Goal: Navigation & Orientation: Understand site structure

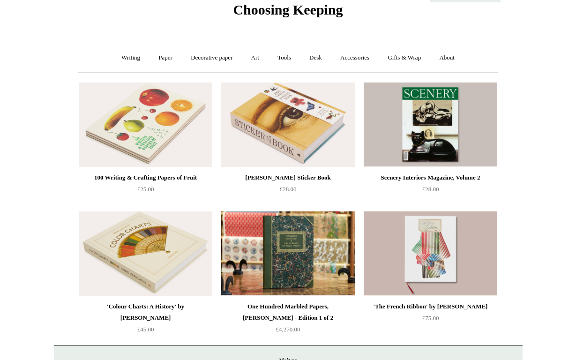
scroll to position [39, 0]
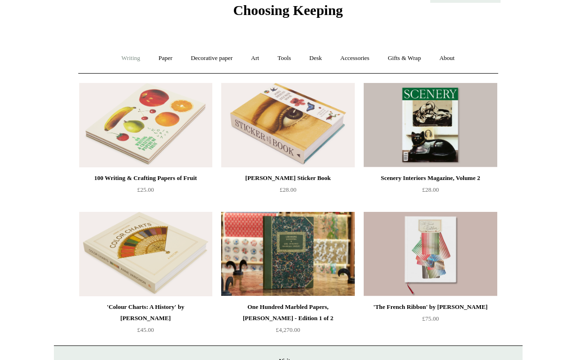
click at [128, 56] on link "Writing +" at bounding box center [131, 58] width 36 height 25
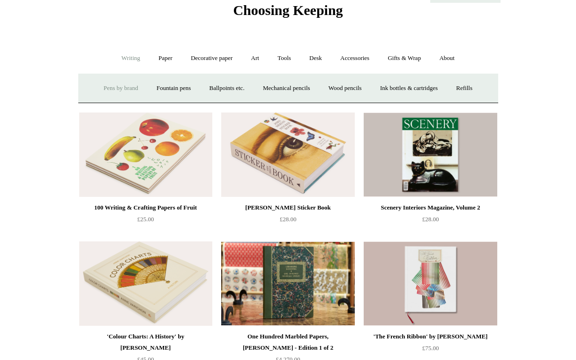
click at [106, 92] on link "Pens by brand +" at bounding box center [121, 88] width 52 height 25
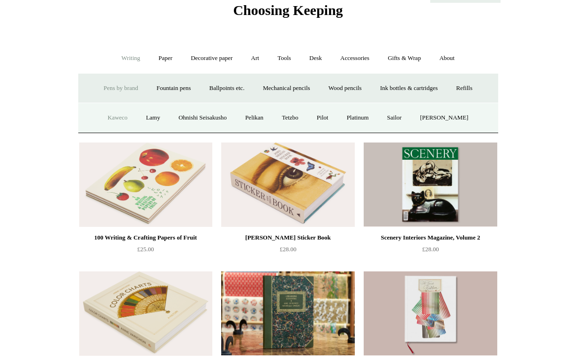
click at [121, 112] on link "Kaweco" at bounding box center [117, 118] width 37 height 25
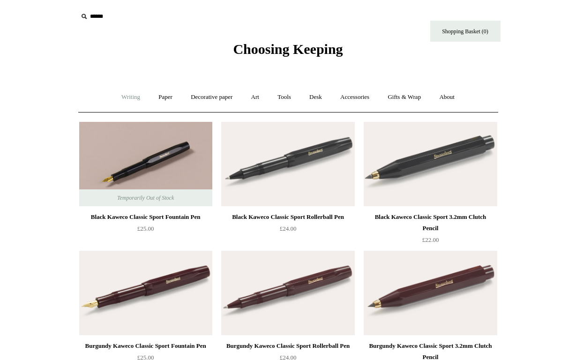
click at [122, 98] on link "Writing +" at bounding box center [131, 97] width 36 height 25
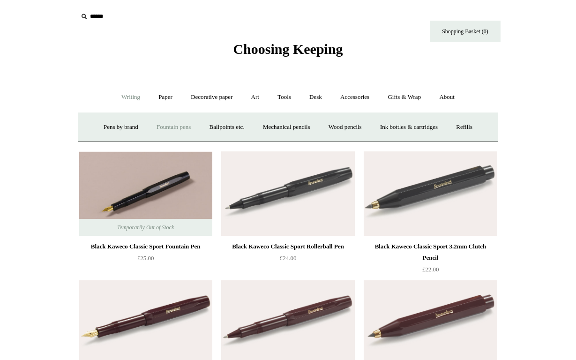
click at [178, 118] on link "Fountain pens +" at bounding box center [173, 127] width 51 height 25
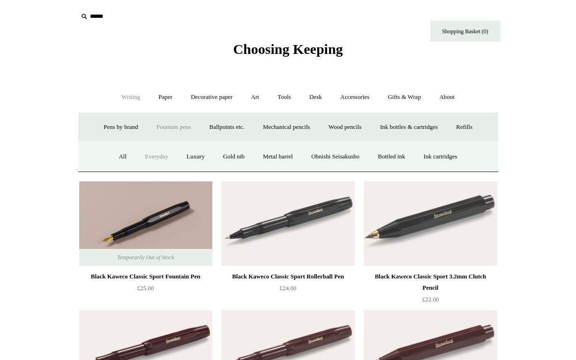
click at [159, 152] on link "Everyday" at bounding box center [156, 156] width 40 height 25
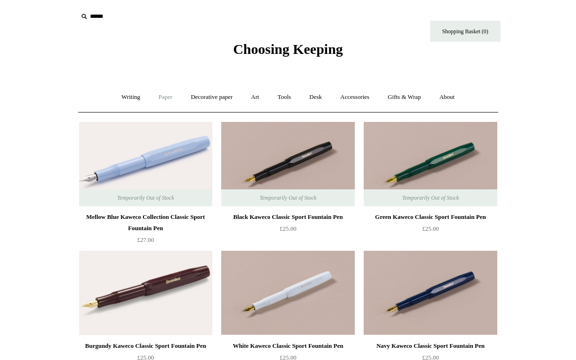
click at [150, 93] on link "Paper +" at bounding box center [165, 97] width 31 height 25
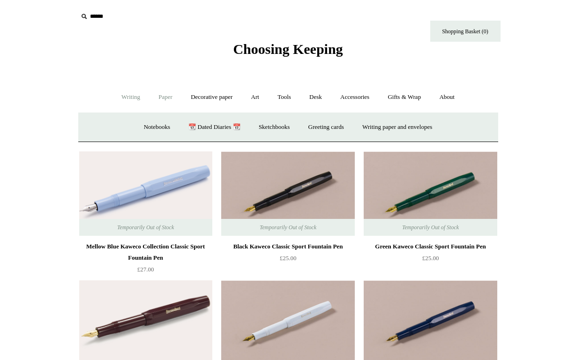
click at [124, 93] on link "Writing +" at bounding box center [131, 97] width 36 height 25
click at [209, 127] on link "Ballpoints etc. +" at bounding box center [227, 127] width 52 height 25
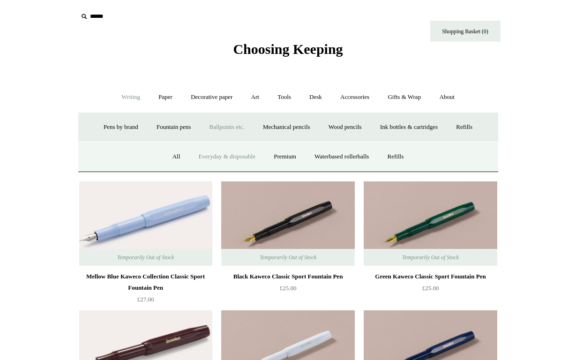
click at [246, 155] on link "Everyday & disposable" at bounding box center [227, 156] width 74 height 25
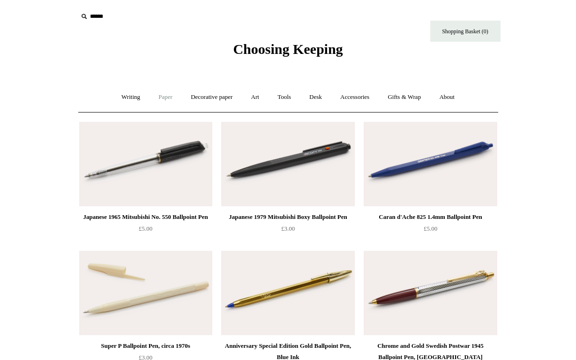
click at [166, 97] on link "Paper +" at bounding box center [165, 97] width 31 height 25
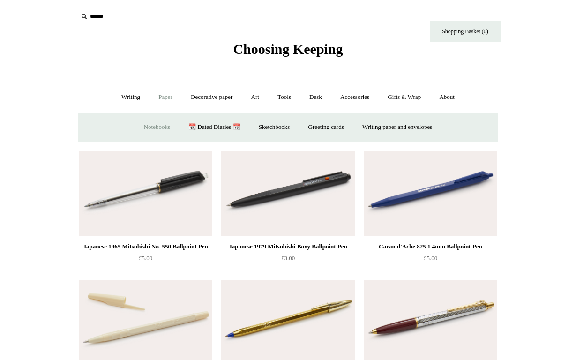
click at [137, 122] on link "Notebooks +" at bounding box center [157, 127] width 43 height 25
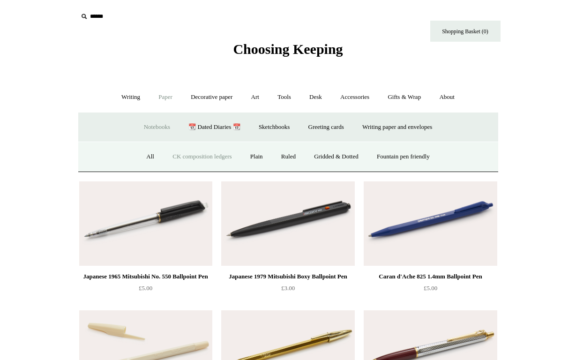
click at [208, 160] on link "CK composition ledgers" at bounding box center [202, 156] width 76 height 25
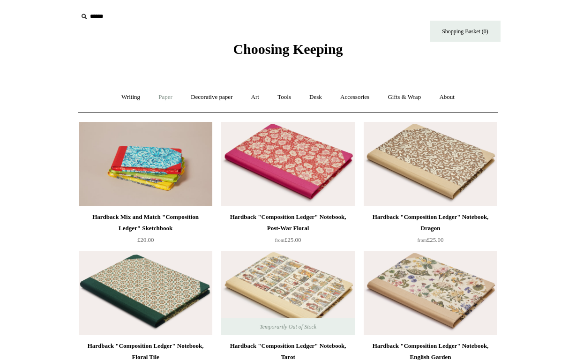
click at [170, 97] on link "Paper +" at bounding box center [165, 97] width 31 height 25
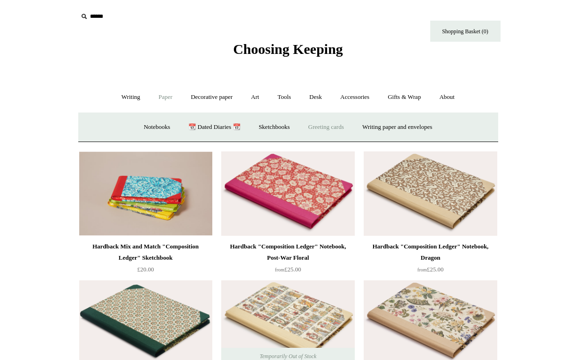
click at [326, 124] on link "Greeting cards +" at bounding box center [326, 127] width 53 height 25
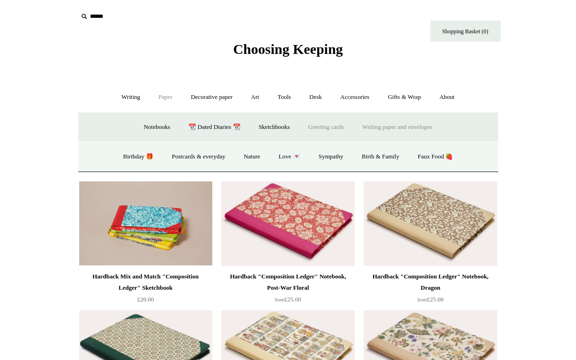
click at [382, 132] on link "Writing paper and envelopes +" at bounding box center [397, 127] width 87 height 25
click at [314, 156] on link "Notecard sets" at bounding box center [325, 156] width 50 height 25
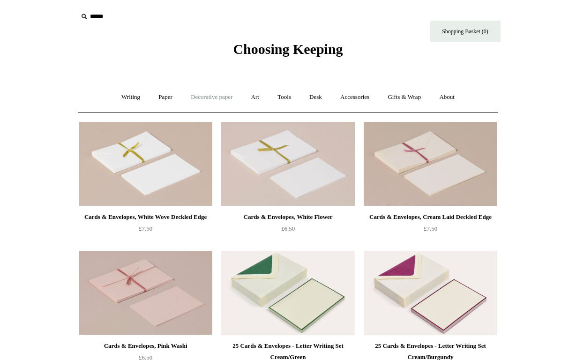
click at [191, 102] on link "Decorative paper +" at bounding box center [211, 97] width 59 height 25
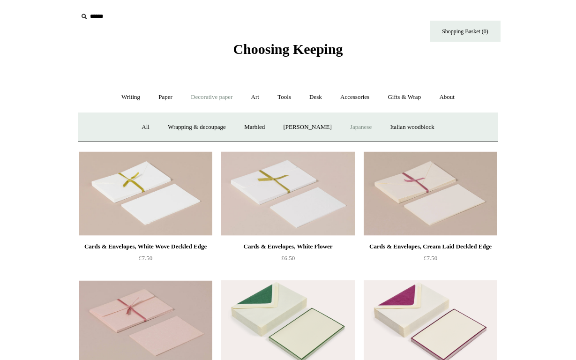
click at [377, 129] on link "Japanese" at bounding box center [361, 127] width 38 height 25
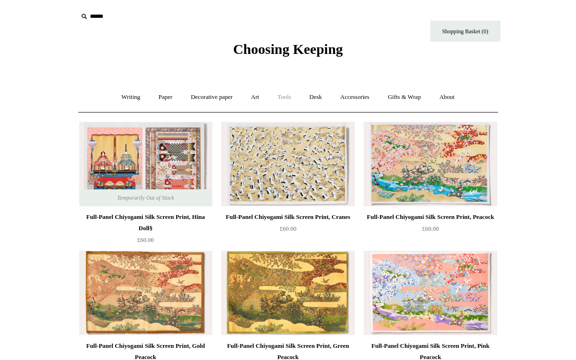
click at [279, 91] on link "Tools +" at bounding box center [284, 97] width 30 height 25
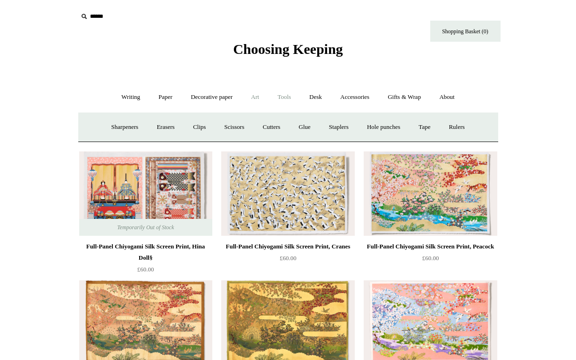
click at [259, 100] on link "Art +" at bounding box center [255, 97] width 25 height 25
click at [286, 93] on link "Tools +" at bounding box center [284, 97] width 30 height 25
click at [318, 100] on link "Desk +" at bounding box center [316, 97] width 30 height 25
click at [285, 104] on link "Tools +" at bounding box center [284, 97] width 30 height 25
click at [423, 125] on link "Tape +" at bounding box center [424, 127] width 29 height 25
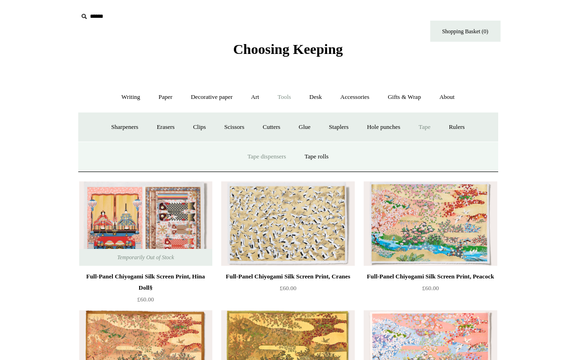
click at [293, 159] on link "Tape dispensers" at bounding box center [266, 156] width 55 height 25
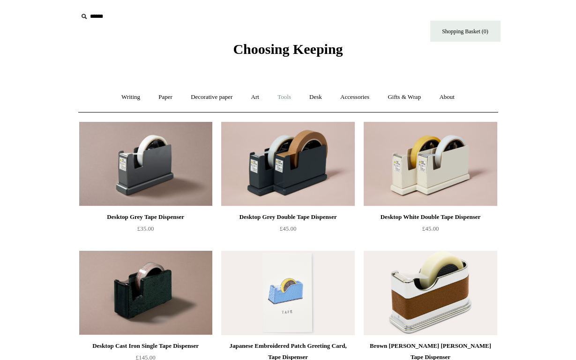
click at [294, 98] on link "Tools +" at bounding box center [284, 97] width 30 height 25
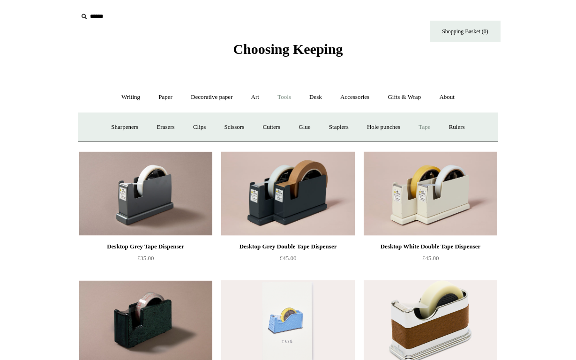
click at [427, 127] on link "Tape +" at bounding box center [424, 127] width 29 height 25
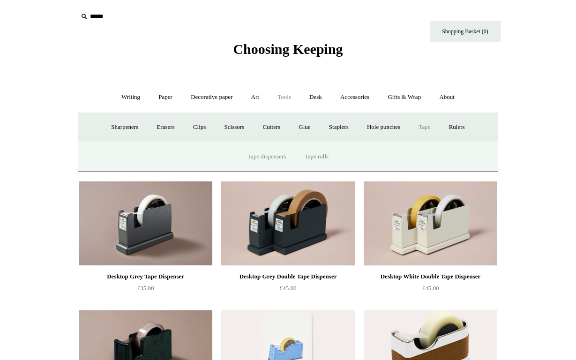
click at [322, 159] on link "Tape rolls" at bounding box center [316, 156] width 41 height 25
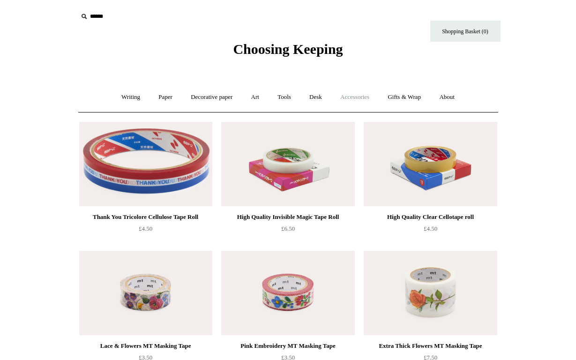
click at [358, 99] on link "Accessories +" at bounding box center [355, 97] width 46 height 25
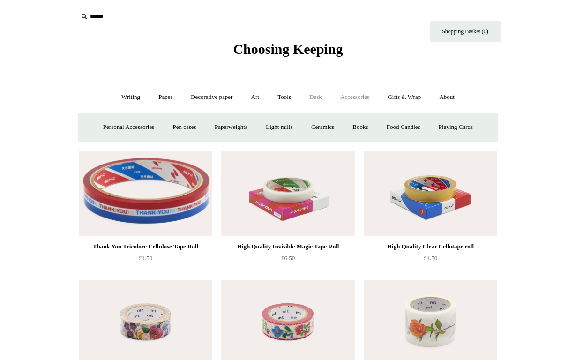
click at [312, 109] on link "Desk +" at bounding box center [316, 97] width 30 height 25
click at [208, 128] on link "Boxes & archiving" at bounding box center [228, 127] width 63 height 25
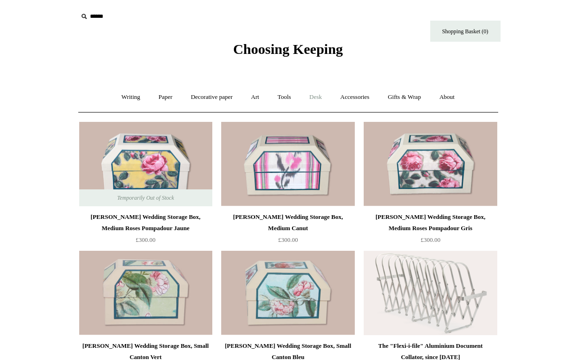
click at [320, 97] on link "Desk +" at bounding box center [316, 97] width 30 height 25
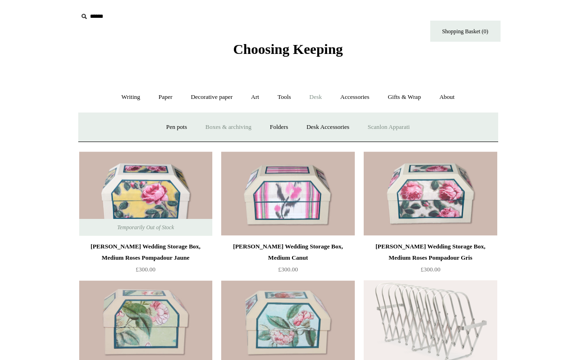
click at [378, 120] on link "Scanlon Apparati" at bounding box center [389, 127] width 59 height 25
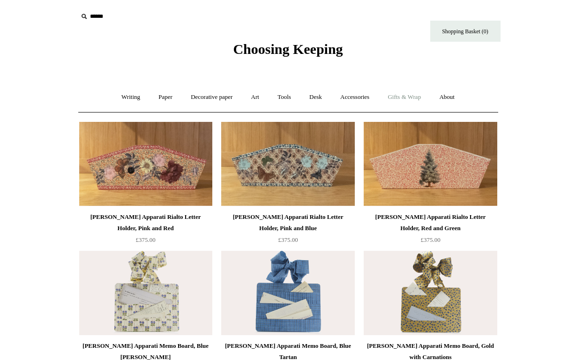
click at [416, 87] on link "Gifts & Wrap +" at bounding box center [404, 97] width 50 height 25
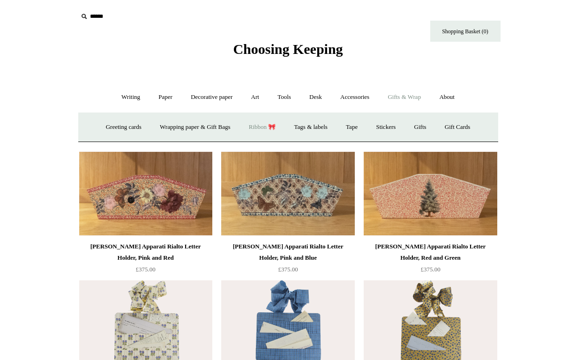
click at [274, 124] on link "Ribbon 🎀" at bounding box center [263, 127] width 44 height 25
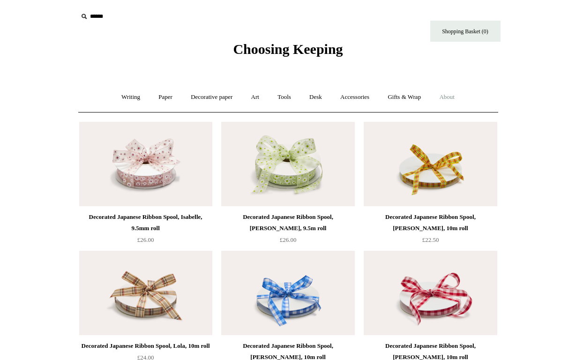
click at [444, 98] on link "About +" at bounding box center [447, 97] width 32 height 25
